Goal: Task Accomplishment & Management: Use online tool/utility

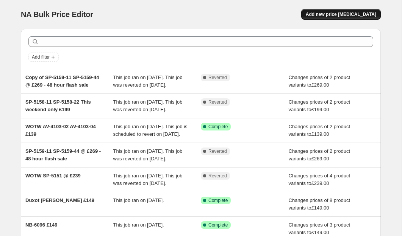
click at [369, 15] on span "Add new price [MEDICAL_DATA]" at bounding box center [340, 14] width 70 height 6
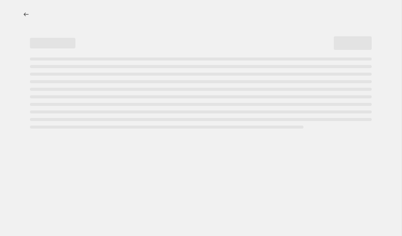
select select "percentage"
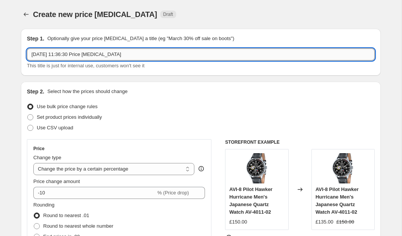
click at [137, 56] on input "[DATE] 11:36:30 Price [MEDICAL_DATA]" at bounding box center [200, 54] width 347 height 12
paste input "ES-8063-04"
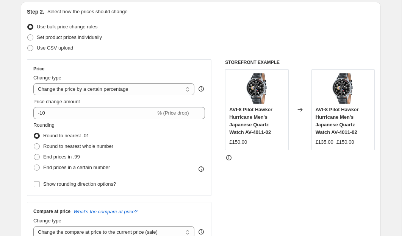
scroll to position [81, 0]
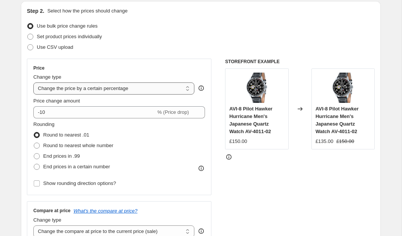
type input "ES-8063-04"
click at [119, 88] on select "Change the price to a certain amount Change the price by a certain amount Chang…" at bounding box center [113, 88] width 161 height 12
select select "to"
click at [33, 82] on select "Change the price to a certain amount Change the price by a certain amount Chang…" at bounding box center [113, 88] width 161 height 12
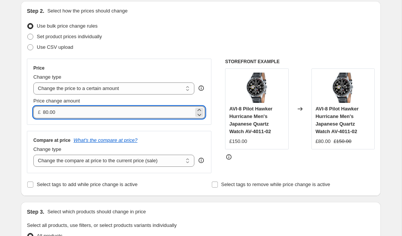
click at [85, 111] on input "80.00" at bounding box center [118, 112] width 150 height 12
click at [84, 115] on input "80.00" at bounding box center [118, 112] width 150 height 12
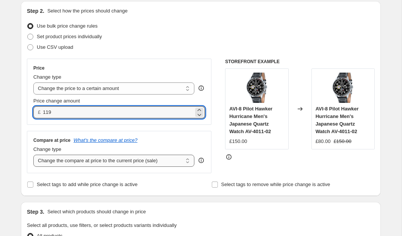
type input "119.00"
click at [84, 158] on select "Change the compare at price to the current price (sale) Change the compare at p…" at bounding box center [113, 161] width 161 height 12
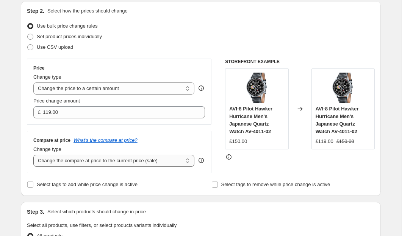
select select "no_change"
click at [33, 155] on select "Change the compare at price to the current price (sale) Change the compare at p…" at bounding box center [113, 161] width 161 height 12
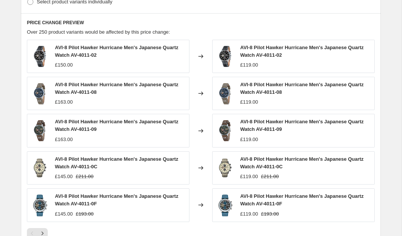
scroll to position [325, 0]
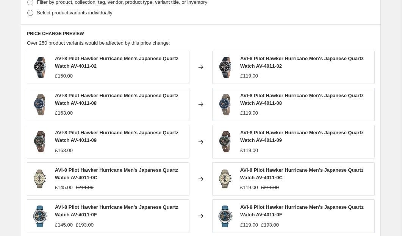
click at [70, 13] on span "Select product variants individually" at bounding box center [74, 13] width 75 height 6
click at [28, 10] on input "Select product variants individually" at bounding box center [27, 10] width 0 height 0
radio input "true"
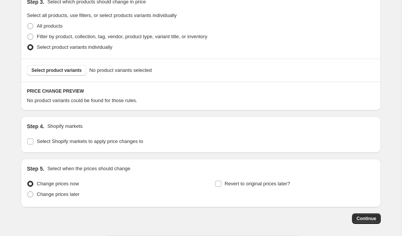
scroll to position [277, 0]
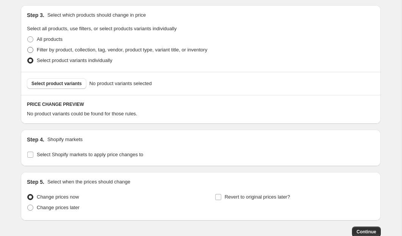
click at [72, 52] on span "Filter by product, collection, tag, vendor, product type, variant title, or inv…" at bounding box center [122, 50] width 170 height 6
click at [28, 47] on input "Filter by product, collection, tag, vendor, product type, variant title, or inv…" at bounding box center [27, 47] width 0 height 0
radio input "true"
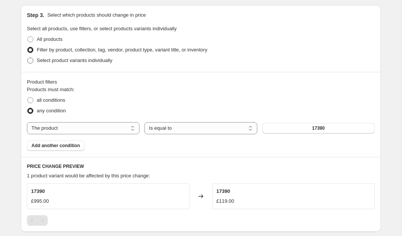
click at [67, 61] on span "Select product variants individually" at bounding box center [74, 61] width 75 height 6
click at [28, 58] on input "Select product variants individually" at bounding box center [27, 58] width 0 height 0
radio input "true"
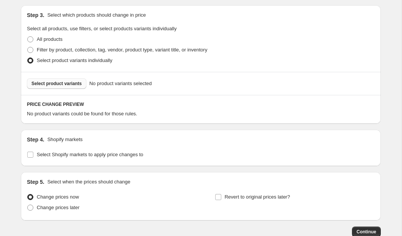
click at [72, 85] on span "Select product variants" at bounding box center [56, 84] width 50 height 6
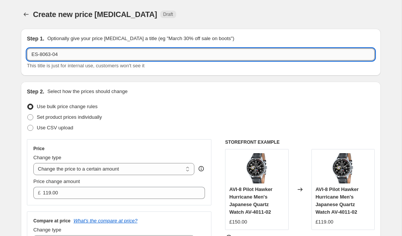
click at [76, 49] on input "ES-8063-04" at bounding box center [200, 54] width 347 height 12
click at [75, 52] on input "ES-8063-04" at bounding box center [200, 54] width 347 height 12
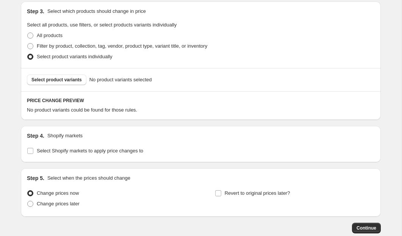
scroll to position [282, 0]
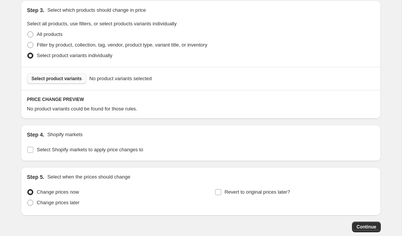
click at [77, 81] on span "Select product variants" at bounding box center [56, 79] width 50 height 6
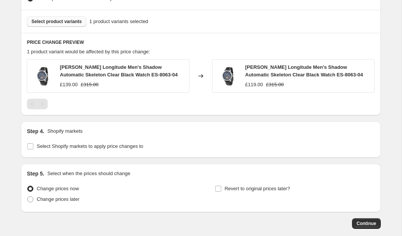
scroll to position [378, 0]
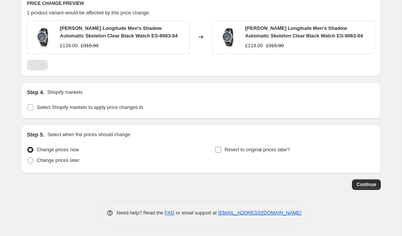
click at [223, 148] on label "Revert to original prices later?" at bounding box center [252, 150] width 75 height 11
click at [221, 148] on input "Revert to original prices later?" at bounding box center [218, 150] width 6 height 6
checkbox input "true"
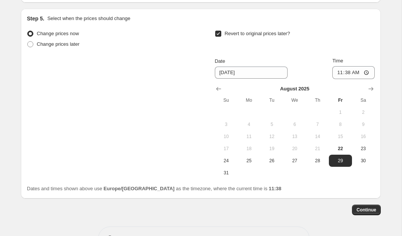
scroll to position [506, 0]
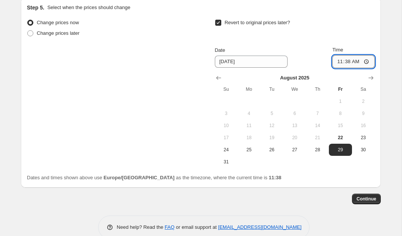
click at [365, 62] on input "11:38" at bounding box center [353, 61] width 42 height 13
type input "23:59"
click at [301, 181] on div "Dates and times shown above use Europe/[GEOGRAPHIC_DATA] as the timezone, where…" at bounding box center [200, 178] width 347 height 8
click at [367, 202] on button "Continue" at bounding box center [366, 199] width 29 height 11
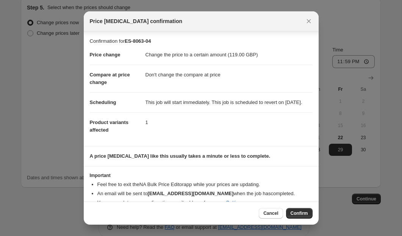
scroll to position [20, 0]
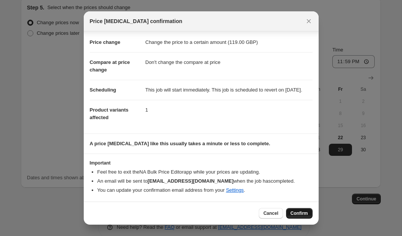
click at [291, 211] on span "Confirm" at bounding box center [298, 213] width 17 height 6
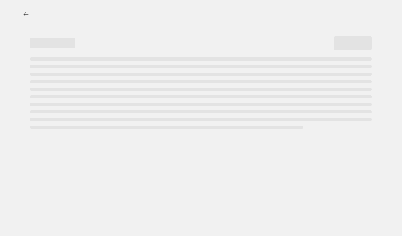
select select "no_change"
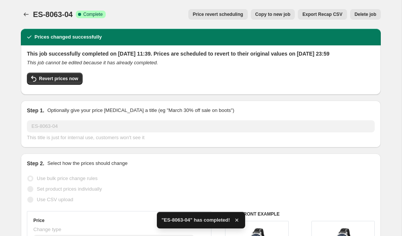
click at [26, 52] on div "This job successfully completed on [DATE] 11:39. Prices are scheduled to revert…" at bounding box center [201, 69] width 360 height 49
